Goal: Check status: Check status

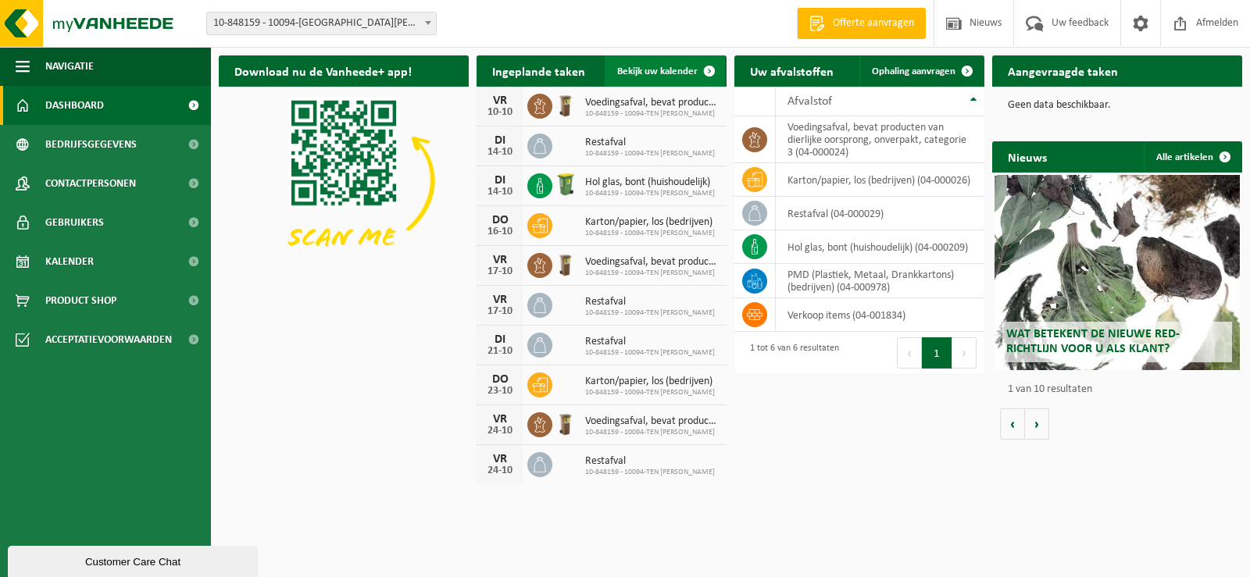
click at [662, 67] on span "Bekijk uw kalender" at bounding box center [657, 71] width 80 height 10
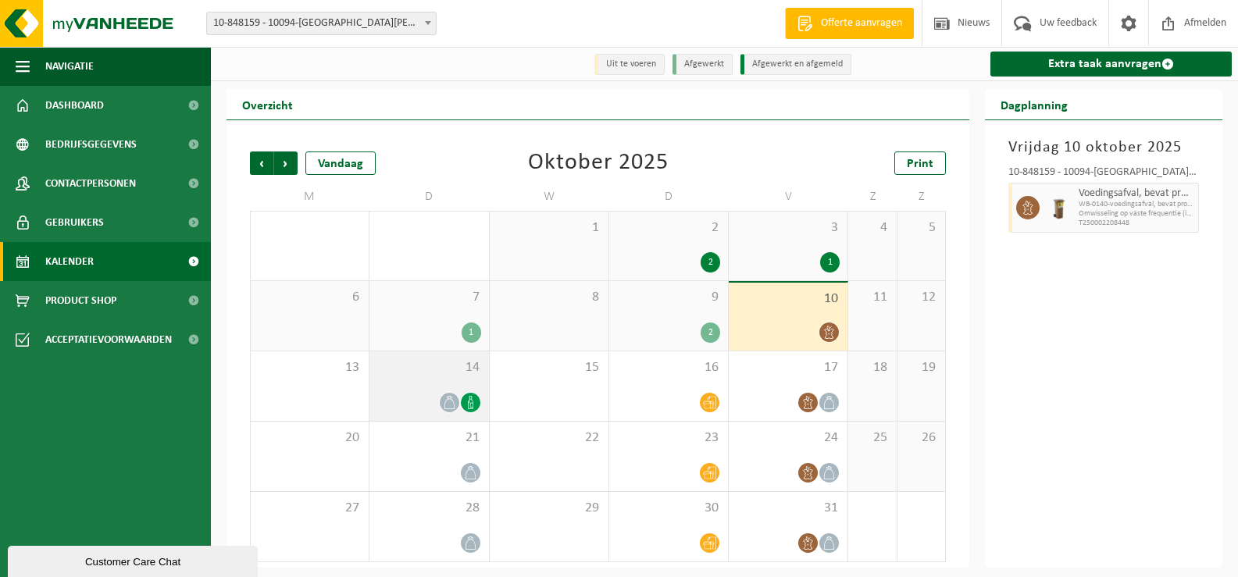
scroll to position [2, 0]
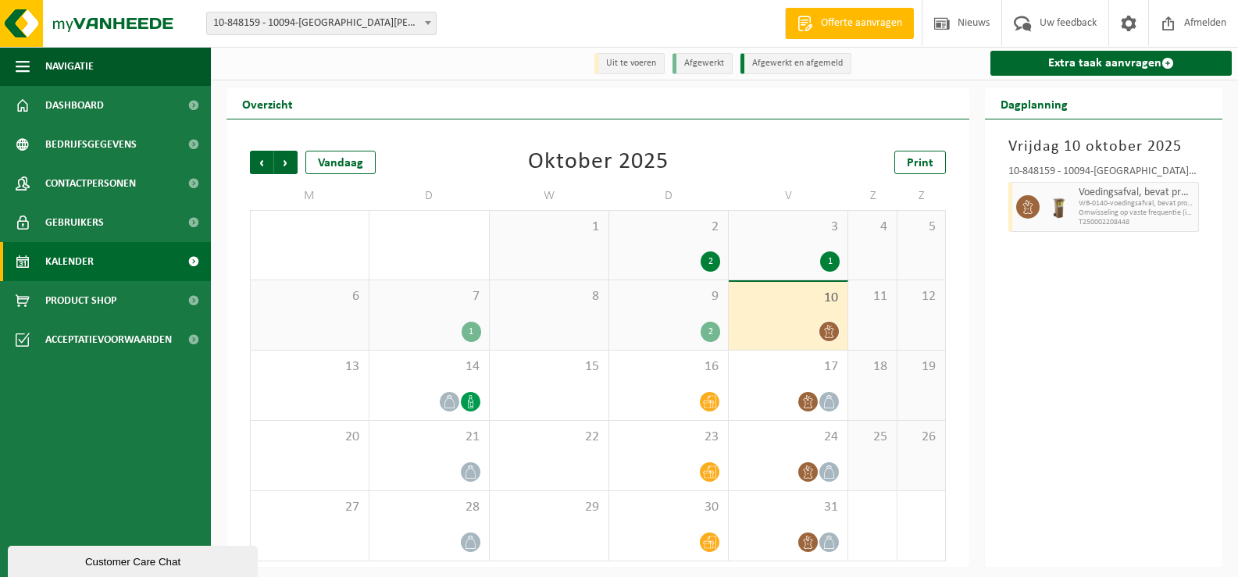
click at [455, 331] on div "1" at bounding box center [428, 332] width 103 height 20
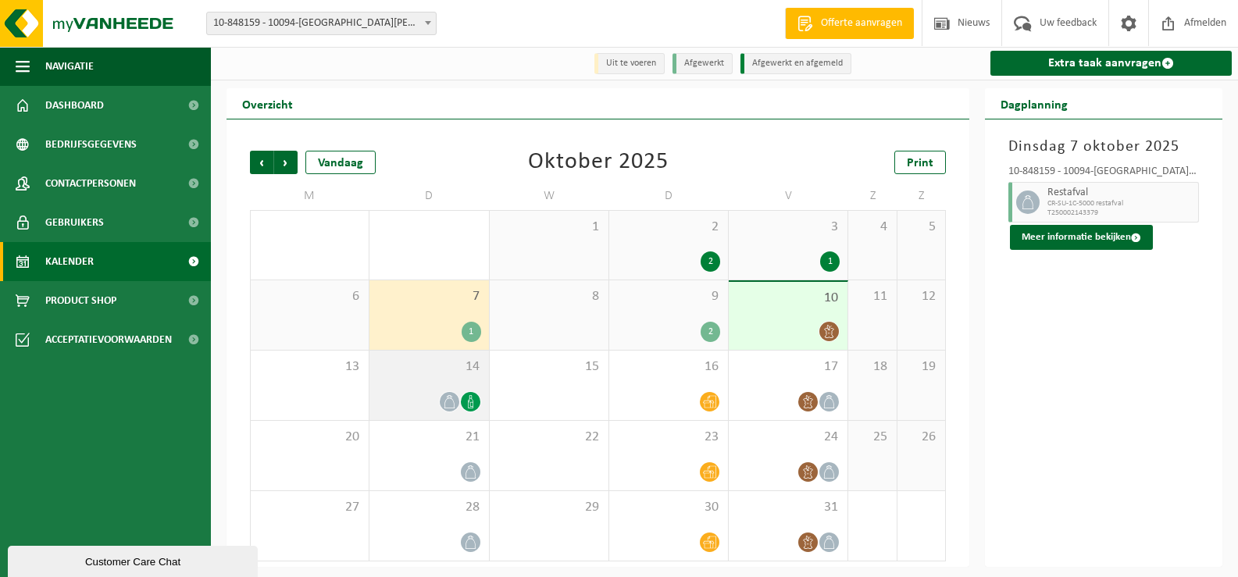
click at [469, 415] on div "14" at bounding box center [428, 386] width 119 height 70
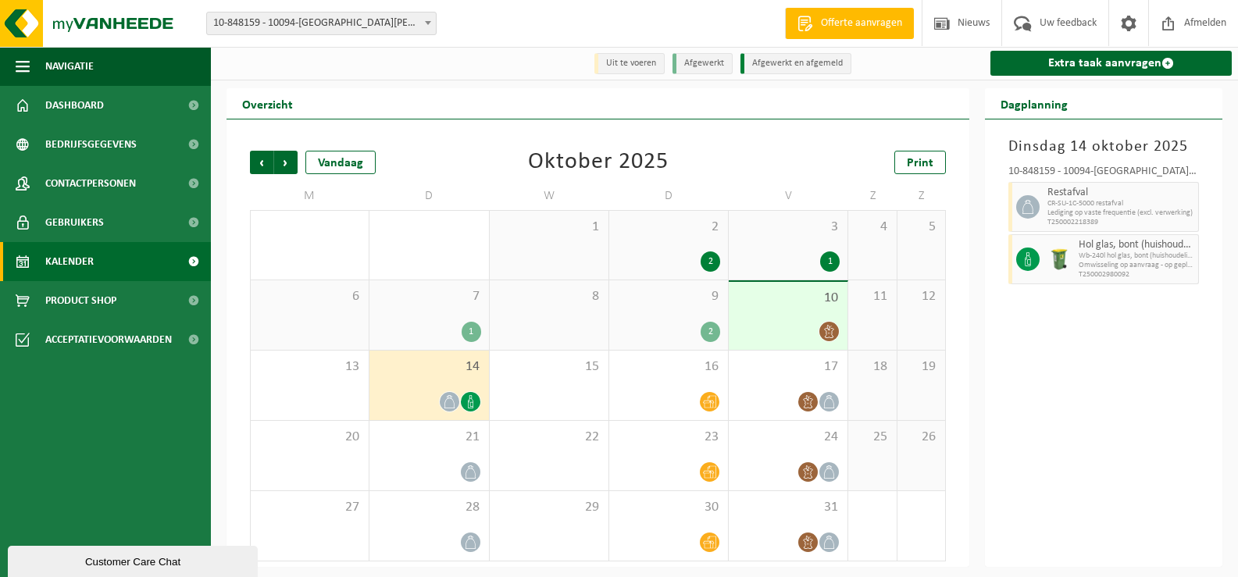
click at [713, 319] on div "9 2" at bounding box center [668, 315] width 119 height 70
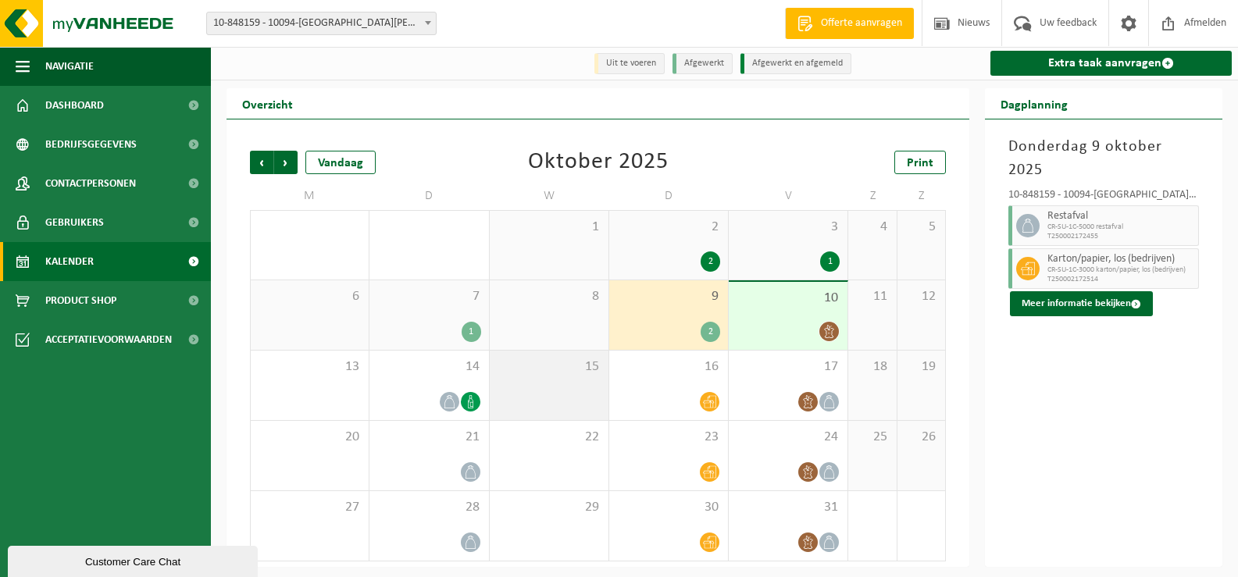
click at [512, 396] on div "15" at bounding box center [549, 386] width 119 height 70
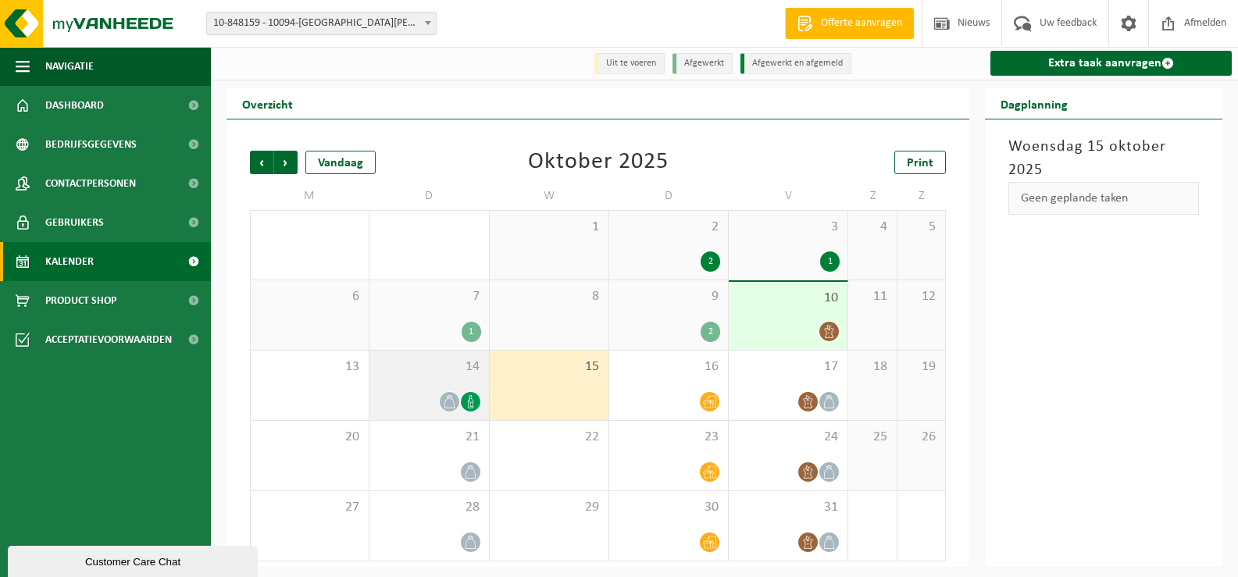
click at [458, 398] on span at bounding box center [450, 402] width 20 height 20
